Goal: Information Seeking & Learning: Check status

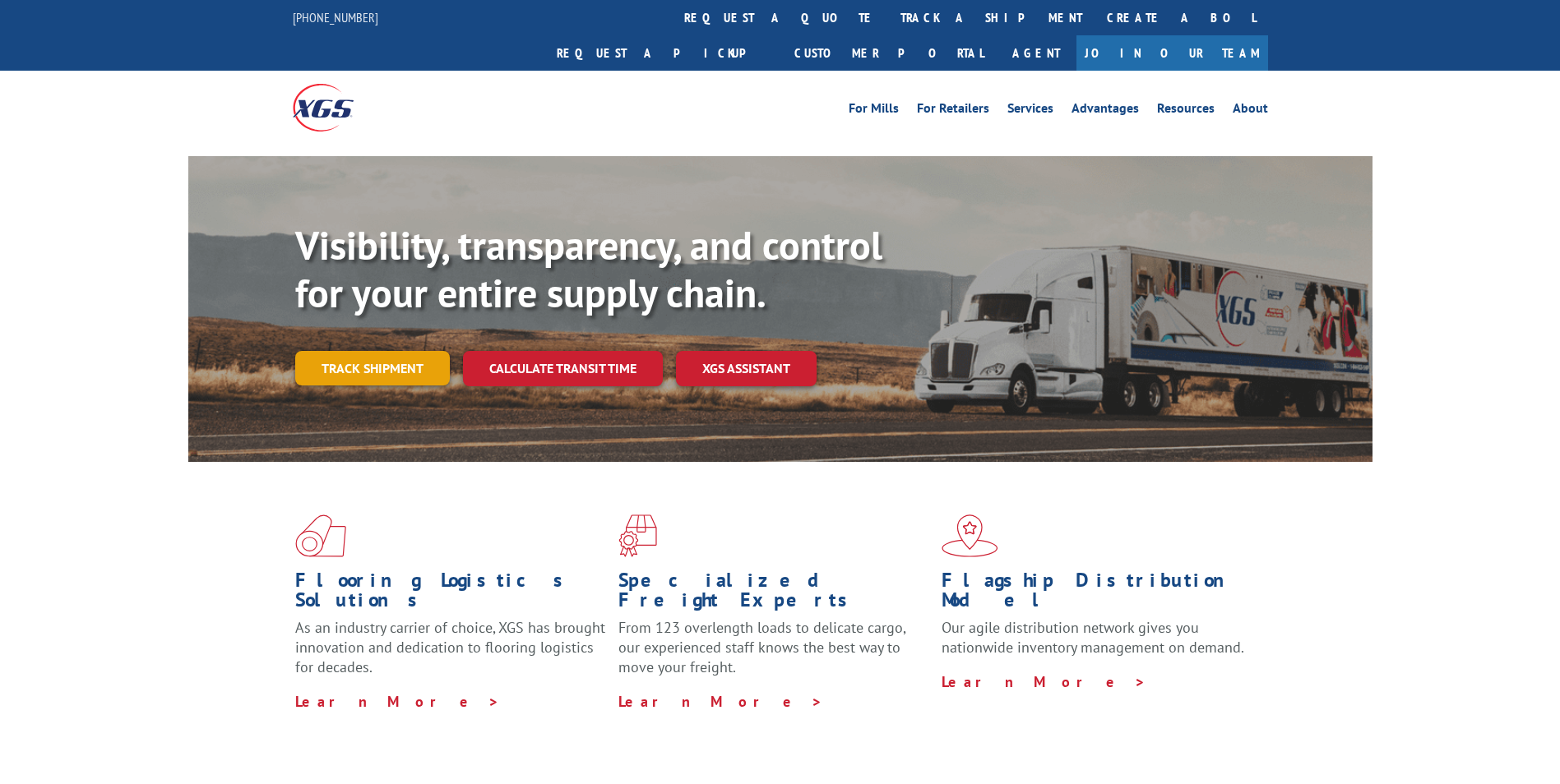
click at [401, 351] on link "Track shipment" at bounding box center [372, 369] width 155 height 35
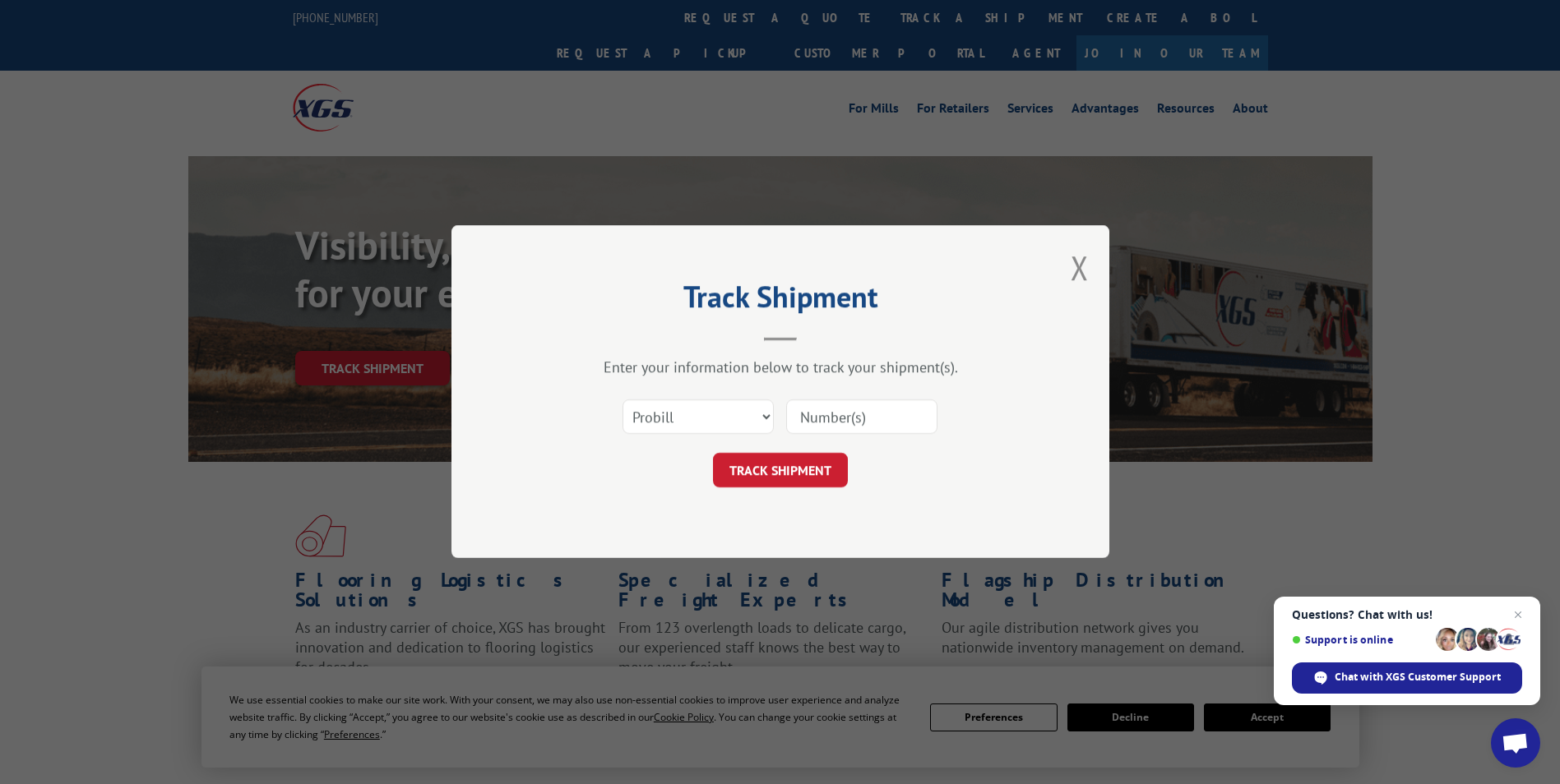
click at [835, 406] on input at bounding box center [861, 418] width 151 height 35
paste input "15379900"
type input "15379900"
click at [801, 479] on button "TRACK SHIPMENT" at bounding box center [780, 471] width 135 height 35
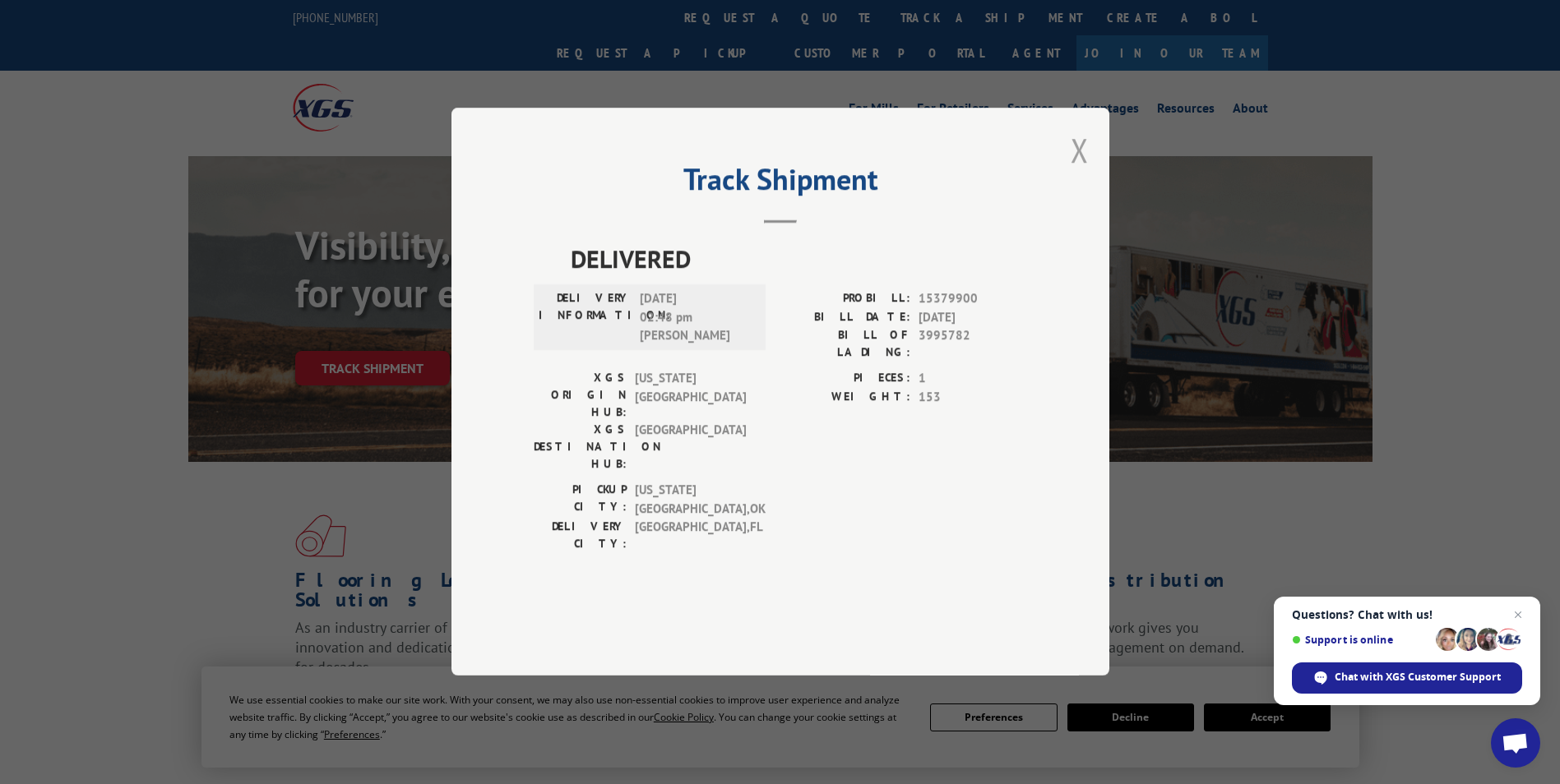
drag, startPoint x: 1079, startPoint y: 202, endPoint x: 725, endPoint y: 274, distance: 361.2
click at [1079, 171] on button "Close modal" at bounding box center [1080, 150] width 18 height 43
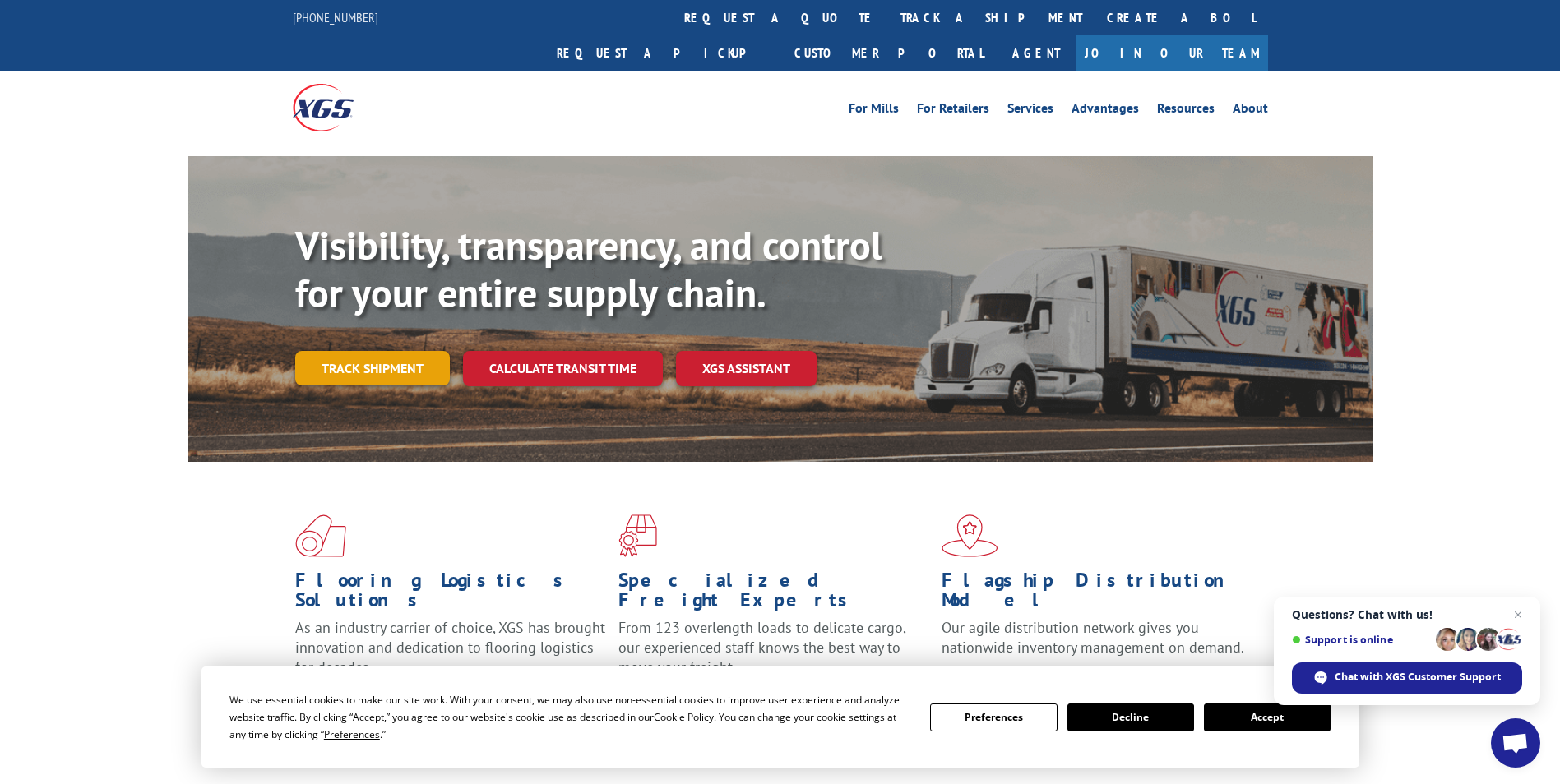
click at [368, 351] on link "Track shipment" at bounding box center [372, 369] width 155 height 35
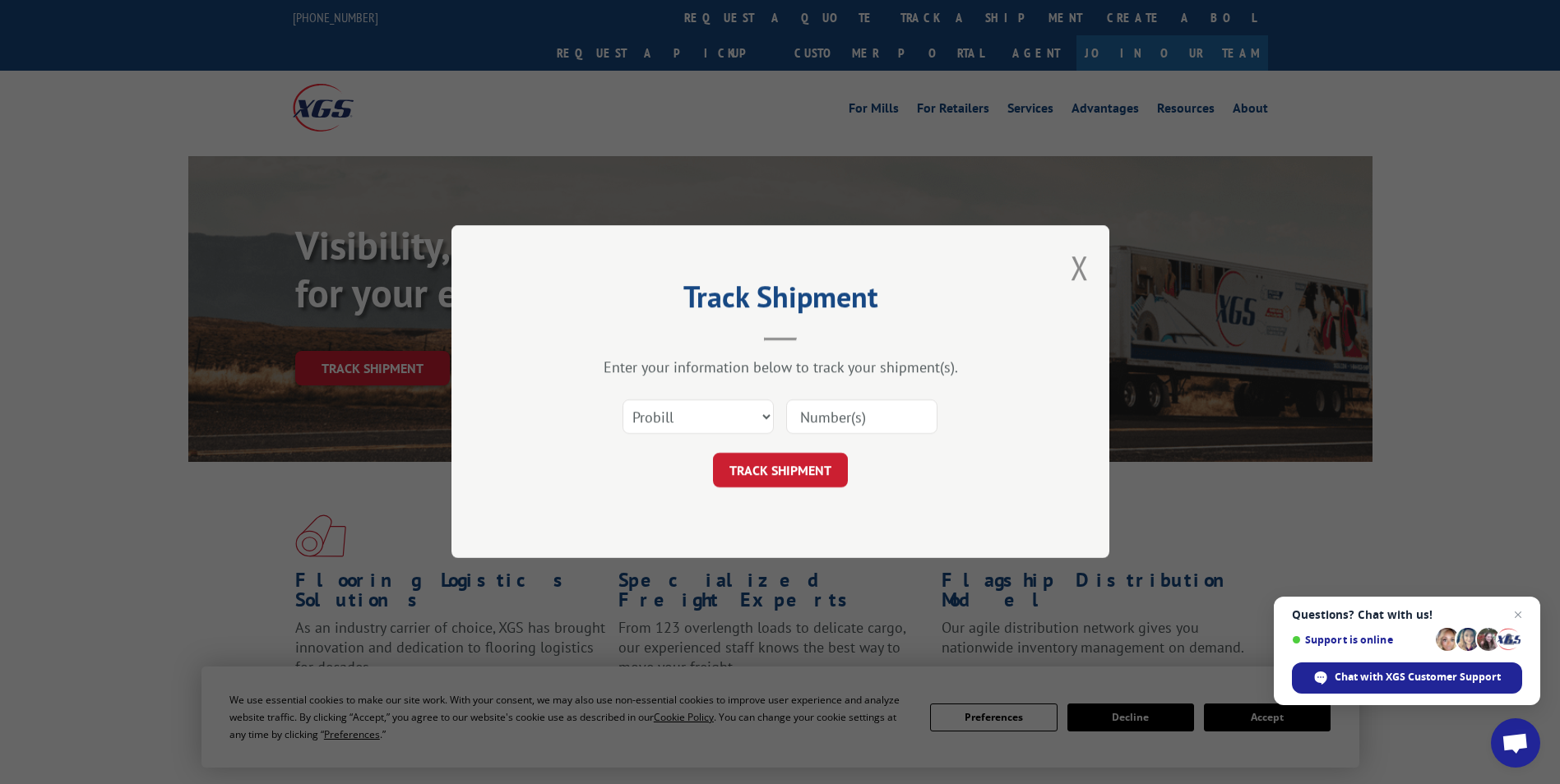
click at [828, 430] on input at bounding box center [861, 418] width 151 height 35
paste input "15379939"
type input "15379939"
click at [814, 472] on button "TRACK SHIPMENT" at bounding box center [780, 471] width 135 height 35
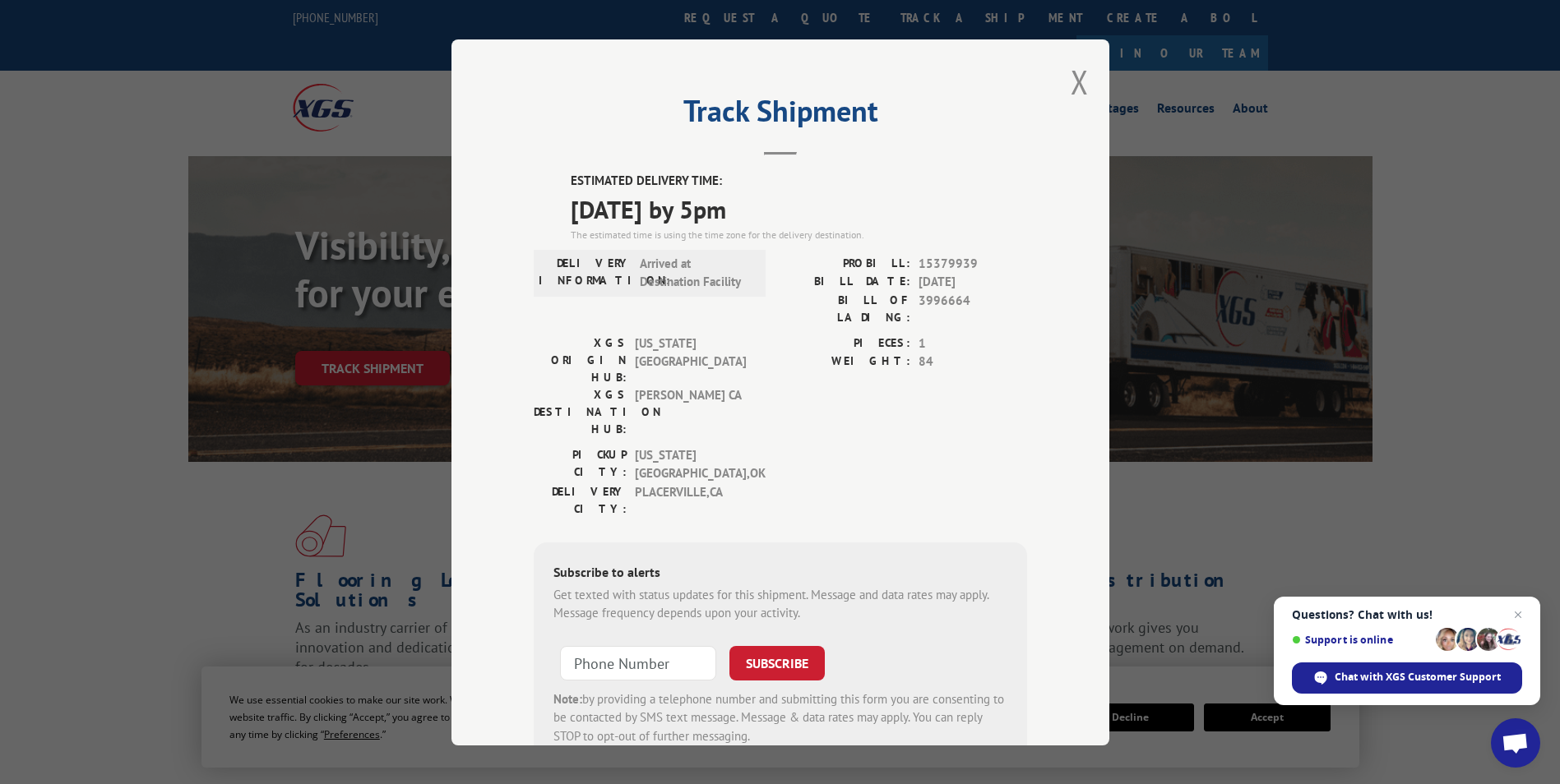
click at [1082, 77] on div "Track Shipment ESTIMATED DELIVERY TIME: [DATE] by 5pm The estimated time is usi…" at bounding box center [780, 393] width 658 height 706
click at [1073, 81] on button "Close modal" at bounding box center [1080, 81] width 18 height 43
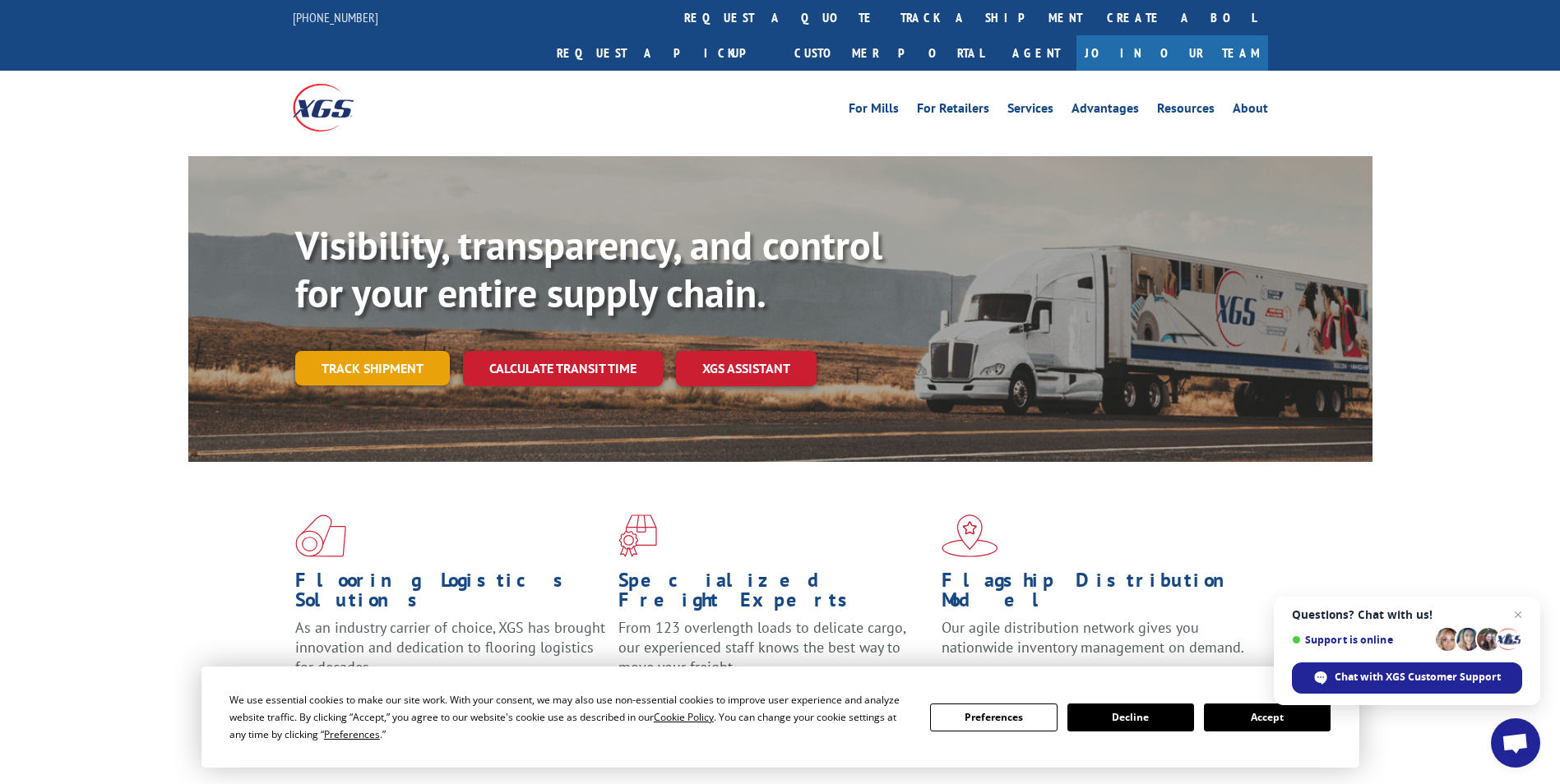
click at [403, 351] on link "Track shipment" at bounding box center [372, 369] width 155 height 35
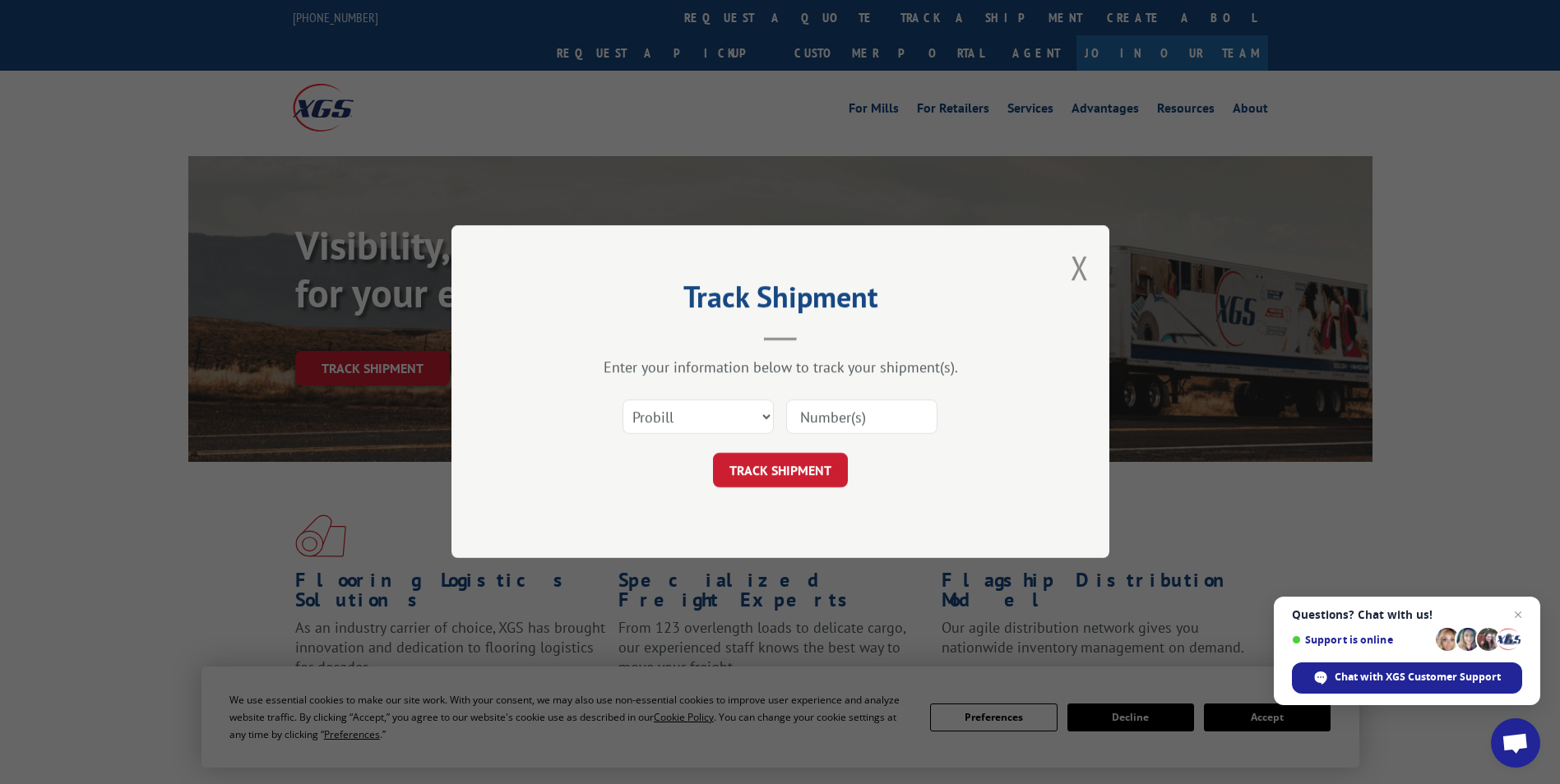
drag, startPoint x: 828, startPoint y: 416, endPoint x: 826, endPoint y: 461, distance: 45.0
click at [828, 416] on input at bounding box center [861, 418] width 151 height 35
paste input "17557550"
type input "17557550"
click at [791, 466] on button "TRACK SHIPMENT" at bounding box center [780, 471] width 135 height 35
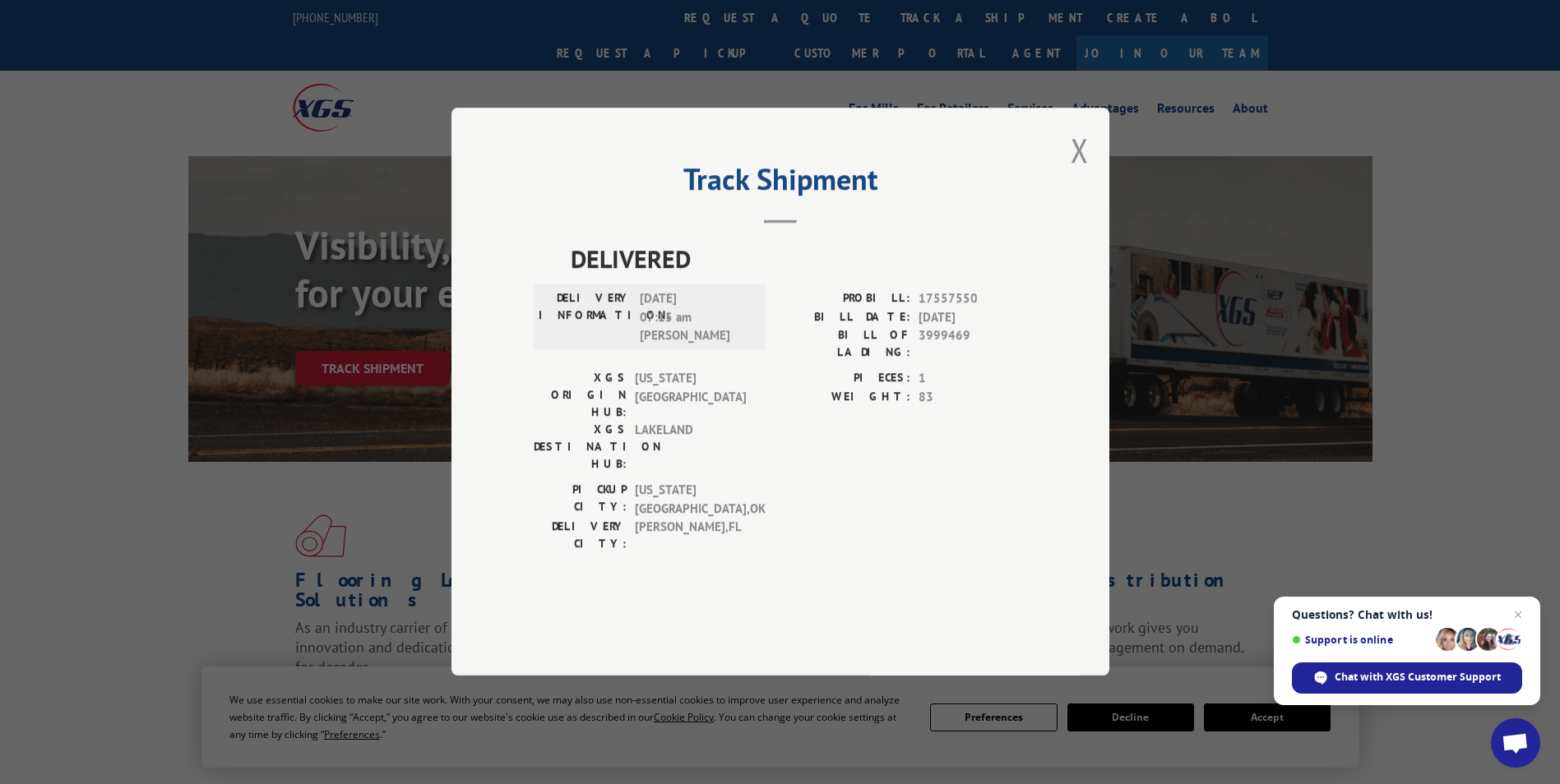
drag, startPoint x: 1086, startPoint y: 201, endPoint x: 933, endPoint y: 104, distance: 181.2
click at [1086, 171] on button "Close modal" at bounding box center [1080, 150] width 18 height 43
